Goal: Information Seeking & Learning: Find specific fact

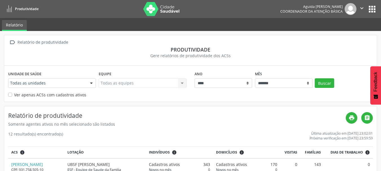
click at [374, 10] on button "apps" at bounding box center [372, 9] width 10 height 10
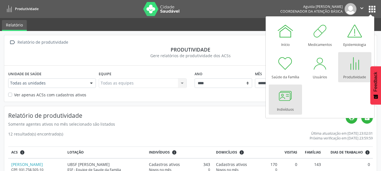
click at [278, 98] on div at bounding box center [285, 95] width 17 height 17
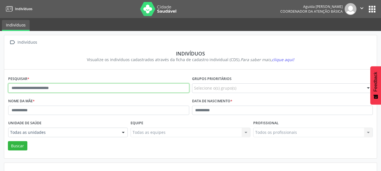
click at [62, 89] on input "text" at bounding box center [98, 89] width 181 height 10
type input "*"
click at [8, 141] on button "Buscar" at bounding box center [17, 146] width 19 height 10
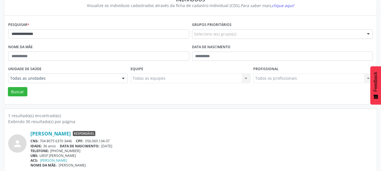
scroll to position [59, 0]
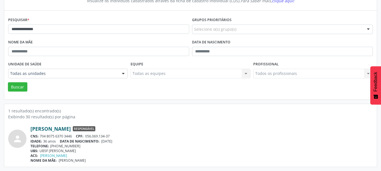
click at [71, 131] on link "Antoniel Soares da Silva" at bounding box center [50, 129] width 40 height 6
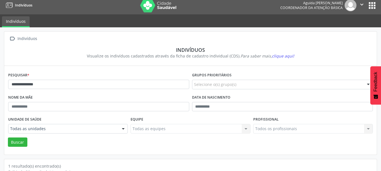
scroll to position [0, 0]
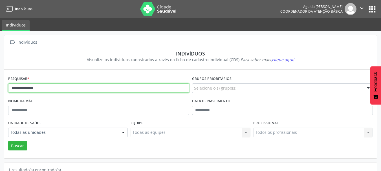
drag, startPoint x: 53, startPoint y: 87, endPoint x: 0, endPoint y: 87, distance: 52.8
click at [0, 87] on div "**********" at bounding box center [190, 130] width 381 height 199
type input "**********"
click at [8, 141] on button "Buscar" at bounding box center [17, 146] width 19 height 10
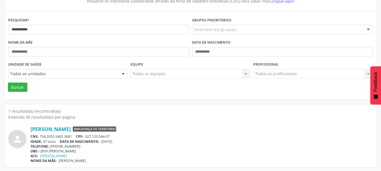
scroll to position [59, 0]
